Goal: Check status: Check status

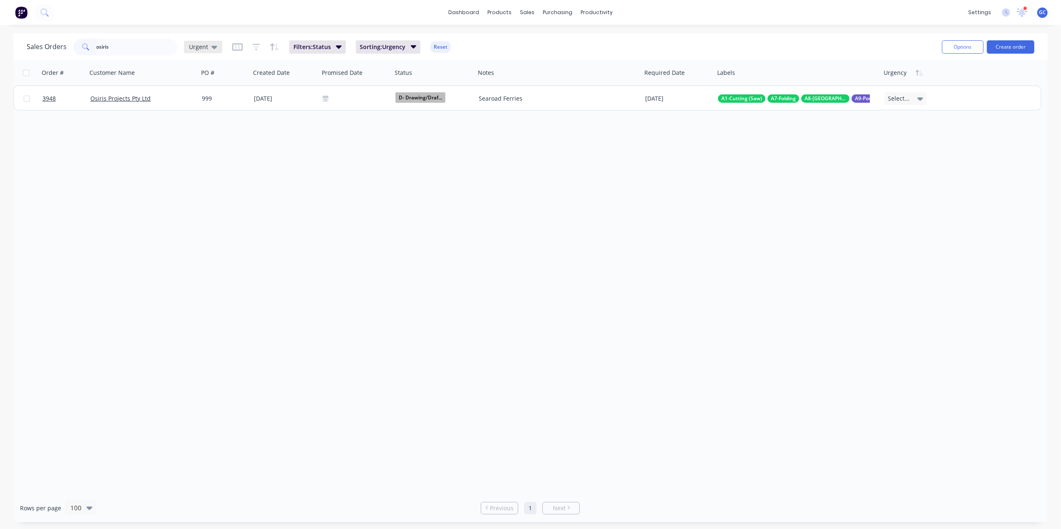
type input "osiris"
drag, startPoint x: 201, startPoint y: 43, endPoint x: 205, endPoint y: 55, distance: 12.9
click at [201, 42] on span "Urgent" at bounding box center [198, 46] width 19 height 9
click at [205, 135] on button "Urgent (Default)" at bounding box center [233, 134] width 95 height 10
click at [196, 48] on span "Urgent" at bounding box center [198, 46] width 19 height 9
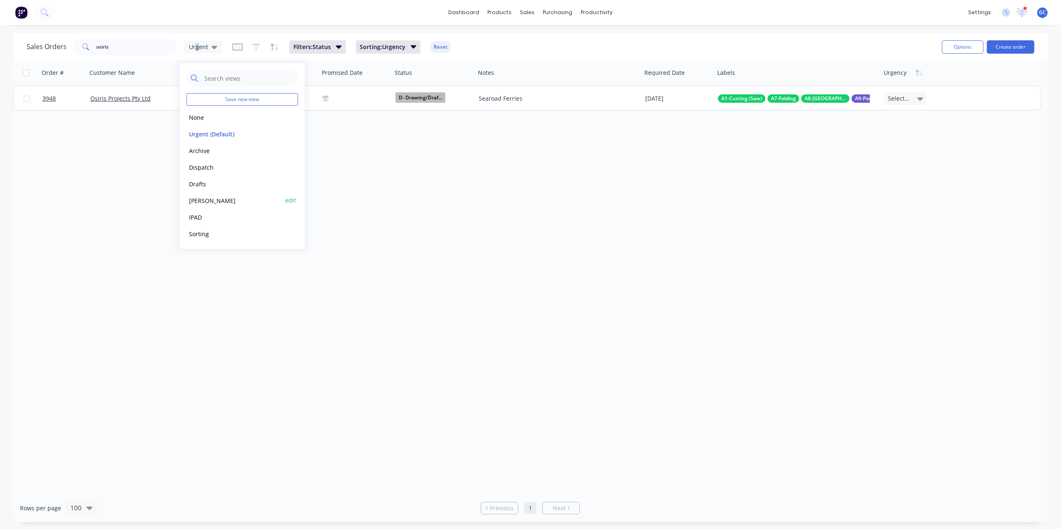
click at [200, 196] on button "[PERSON_NAME]" at bounding box center [233, 201] width 95 height 10
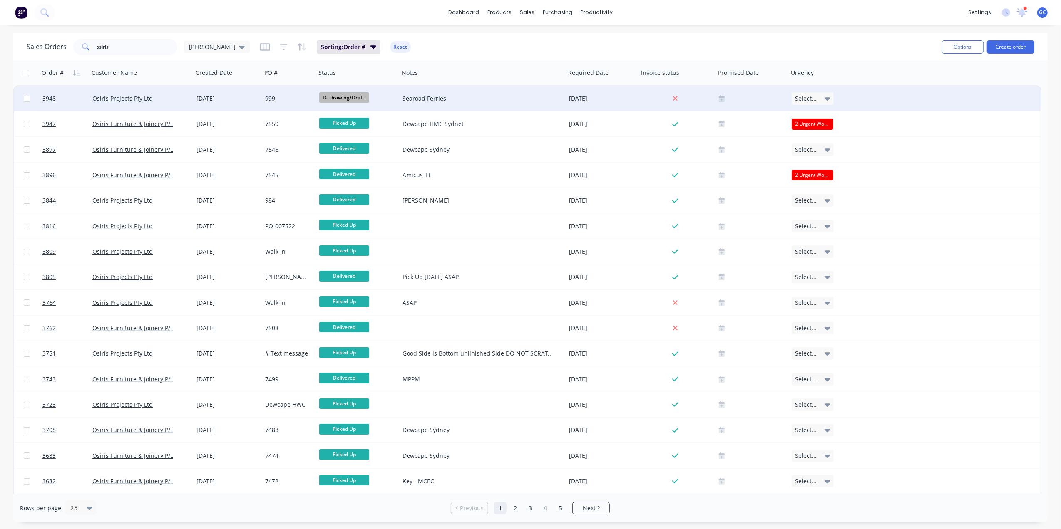
click at [246, 96] on div "[DATE]" at bounding box center [227, 98] width 62 height 8
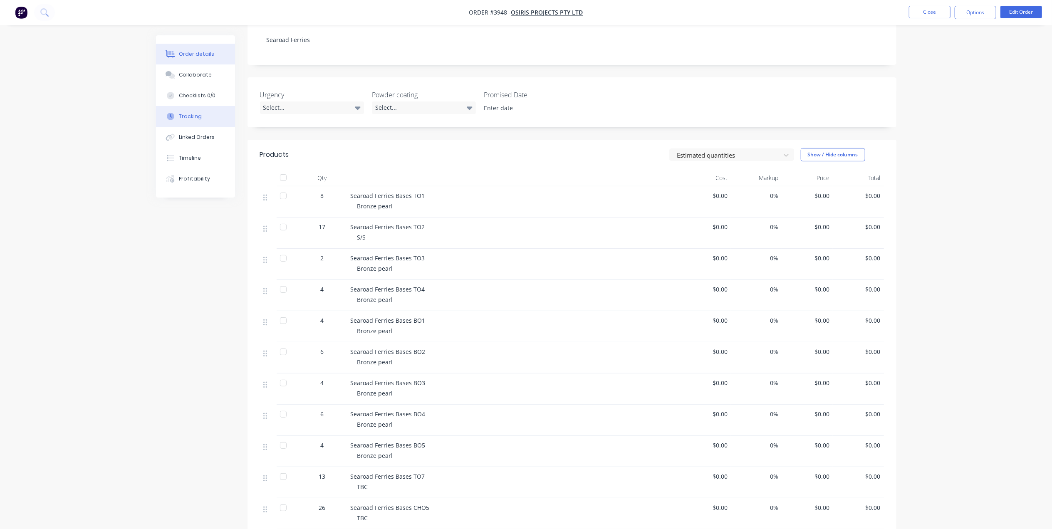
scroll to position [111, 0]
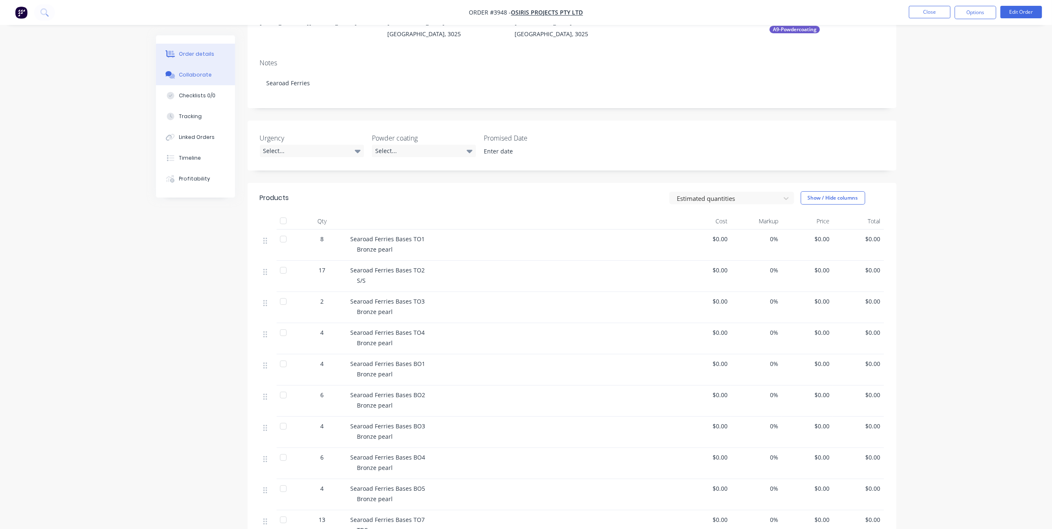
click at [212, 82] on button "Collaborate" at bounding box center [195, 74] width 79 height 21
